Goal: Navigation & Orientation: Find specific page/section

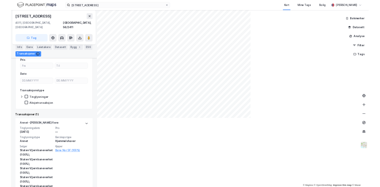
scroll to position [87, 0]
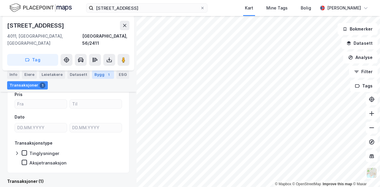
click at [98, 75] on div "Bygg 1" at bounding box center [103, 75] width 22 height 8
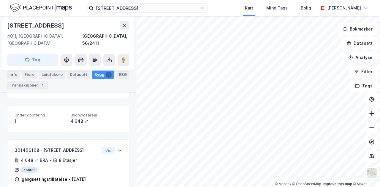
scroll to position [102, 0]
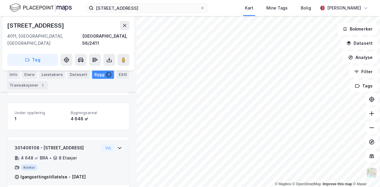
click at [118, 148] on icon at bounding box center [120, 149] width 4 height 2
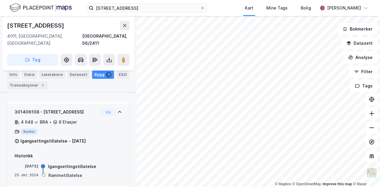
scroll to position [139, 0]
